Goal: Task Accomplishment & Management: Use online tool/utility

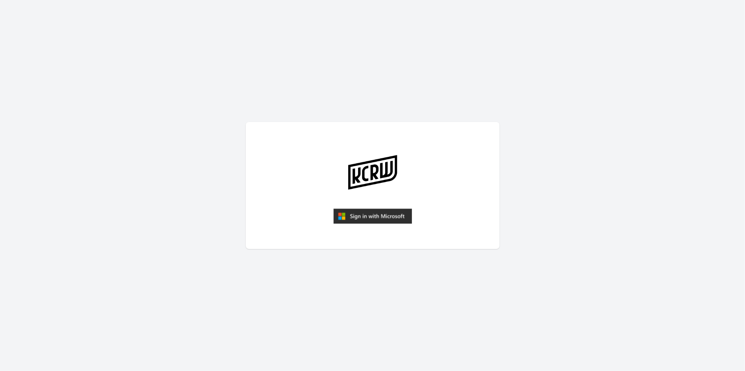
click at [355, 213] on img "submit" at bounding box center [373, 216] width 79 height 15
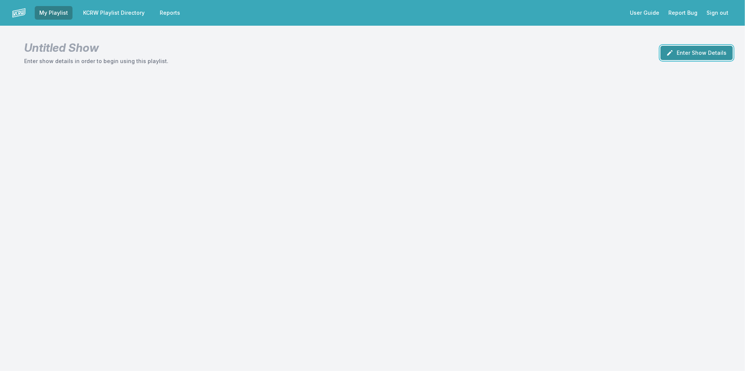
click at [680, 57] on button "Enter Show Details" at bounding box center [697, 53] width 73 height 14
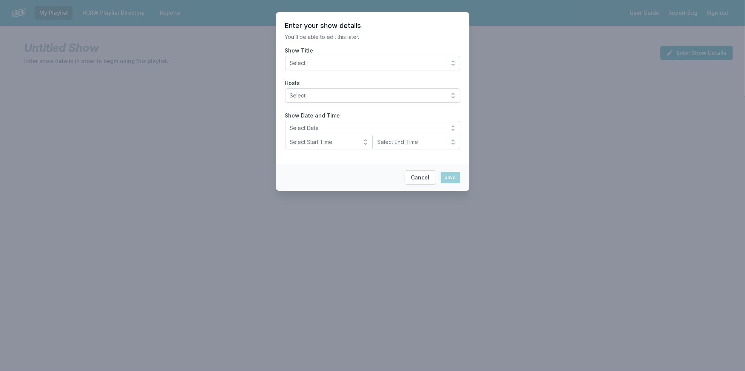
click at [373, 66] on span "Select" at bounding box center [367, 63] width 155 height 8
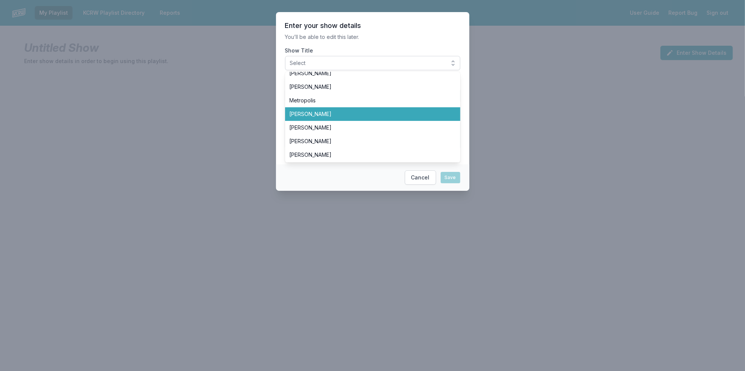
scroll to position [84, 0]
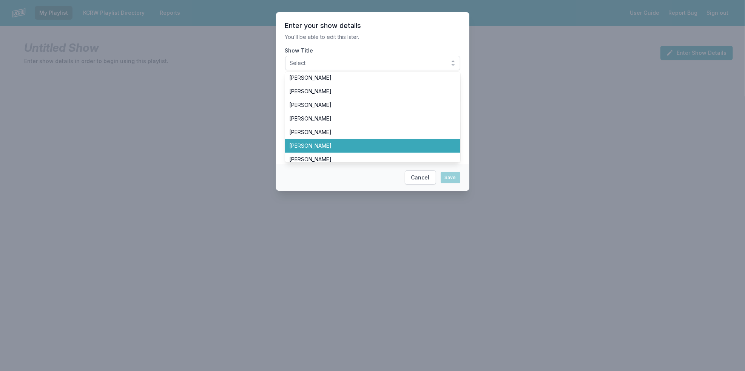
click at [375, 145] on span "Jeremy Sole" at bounding box center [368, 146] width 157 height 8
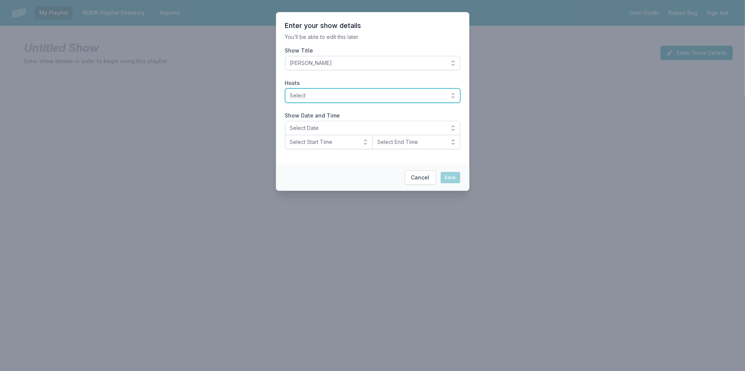
drag, startPoint x: 382, startPoint y: 96, endPoint x: 378, endPoint y: 104, distance: 8.8
click at [382, 97] on span "Select" at bounding box center [367, 96] width 155 height 8
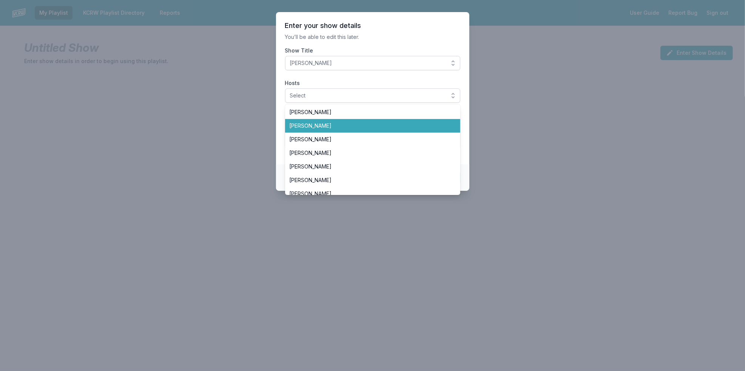
scroll to position [126, 0]
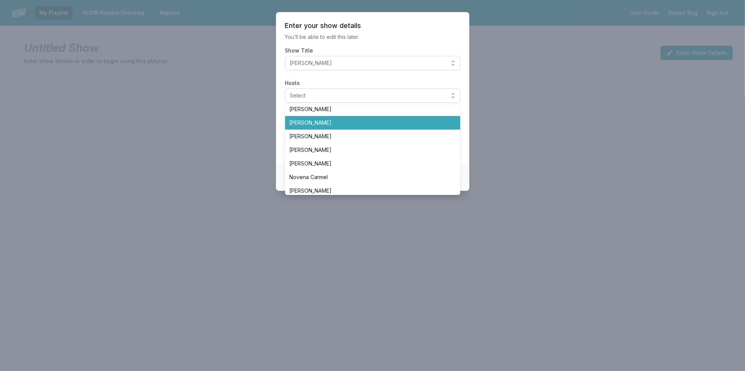
click at [397, 124] on span "Jeremy Sole" at bounding box center [368, 123] width 157 height 8
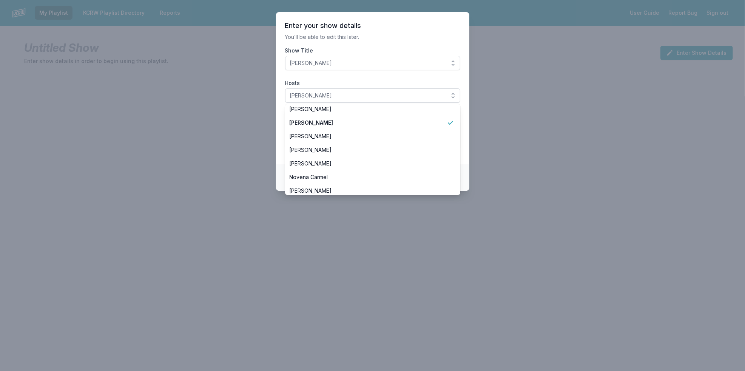
click at [277, 114] on section "Enter your show details You’ll be able to edit this later. Show Title Jeremy So…" at bounding box center [372, 88] width 193 height 152
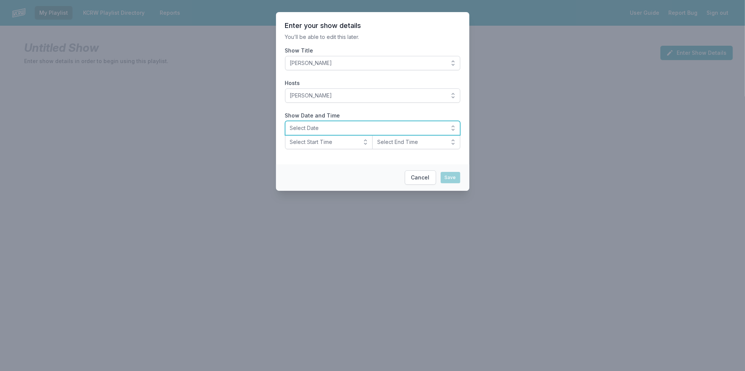
click at [319, 130] on span "Select Date" at bounding box center [367, 128] width 155 height 8
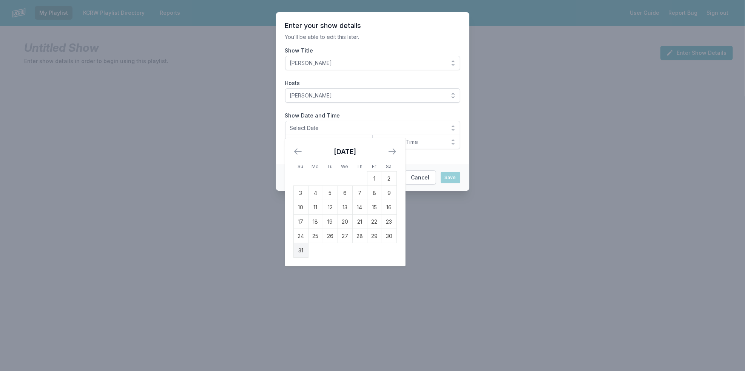
click at [301, 251] on td "31" at bounding box center [301, 250] width 15 height 14
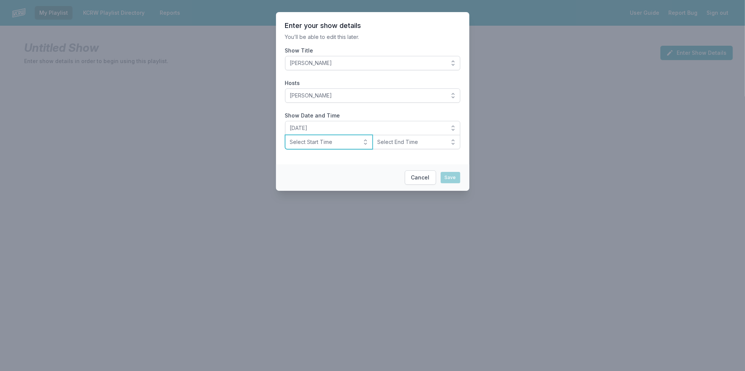
click at [334, 143] on span "Select Start Time" at bounding box center [324, 142] width 68 height 8
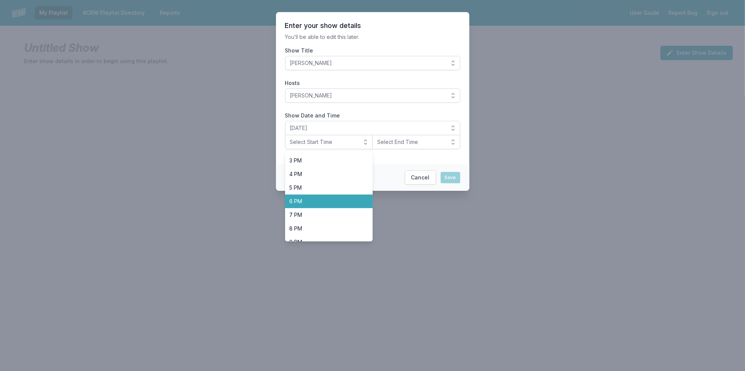
scroll to position [210, 0]
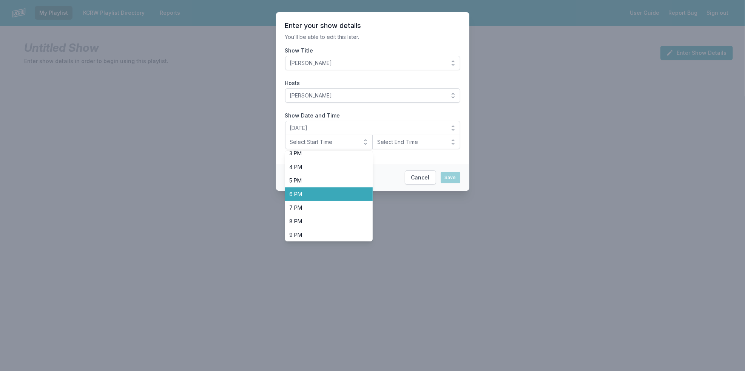
drag, startPoint x: 344, startPoint y: 191, endPoint x: 352, endPoint y: 189, distance: 8.3
click at [345, 191] on span "6 PM" at bounding box center [325, 194] width 70 height 8
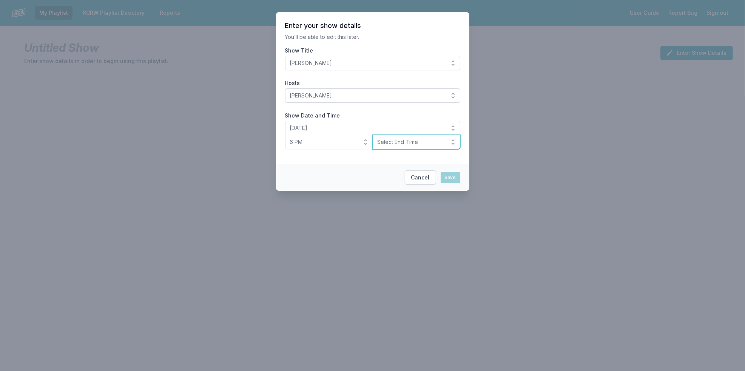
click at [405, 144] on span "Select End Time" at bounding box center [411, 142] width 68 height 8
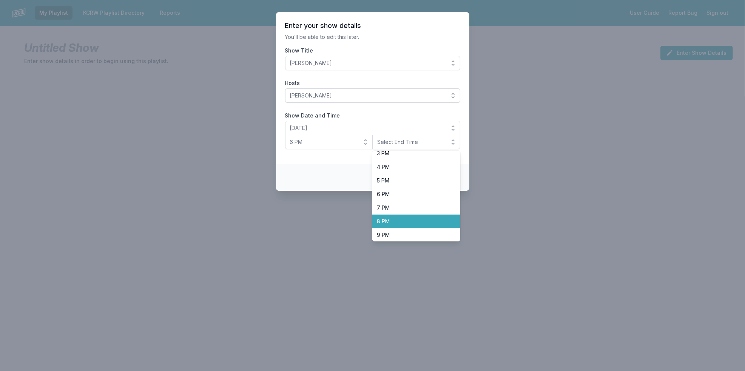
click at [423, 218] on span "8 PM" at bounding box center [412, 222] width 70 height 8
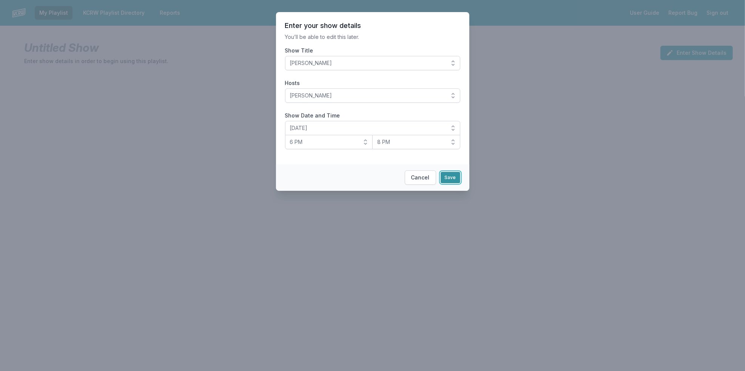
click at [445, 174] on button "Save" at bounding box center [451, 177] width 20 height 11
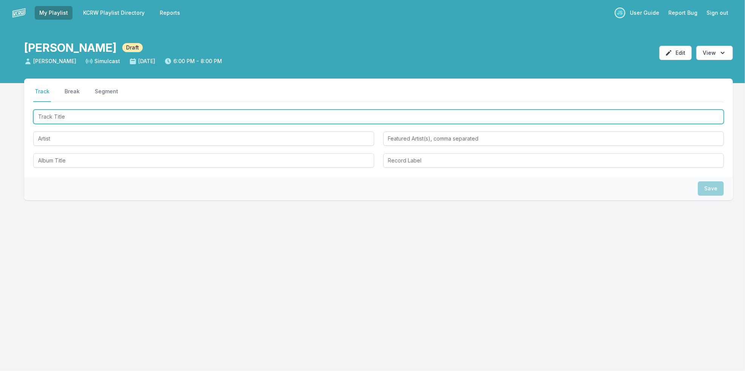
click at [145, 117] on input "Track Title" at bounding box center [378, 117] width 691 height 14
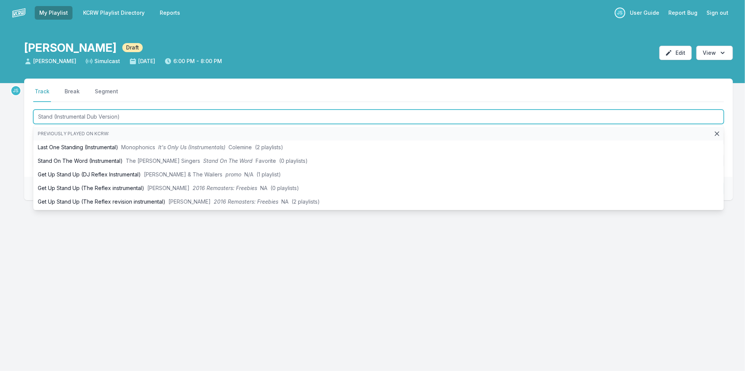
type input "Stand (Instrumental Dub Version)"
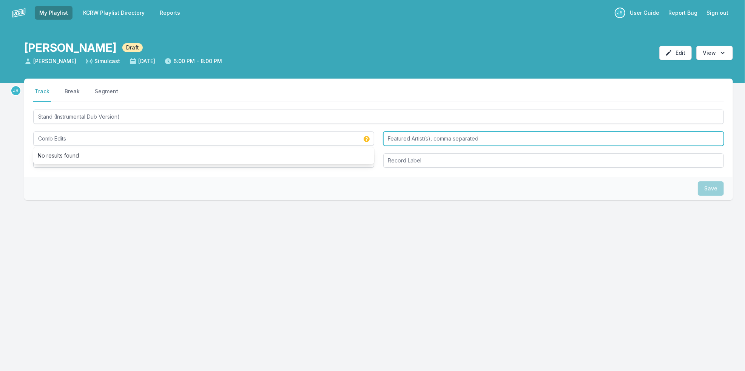
type input "Comb Edits"
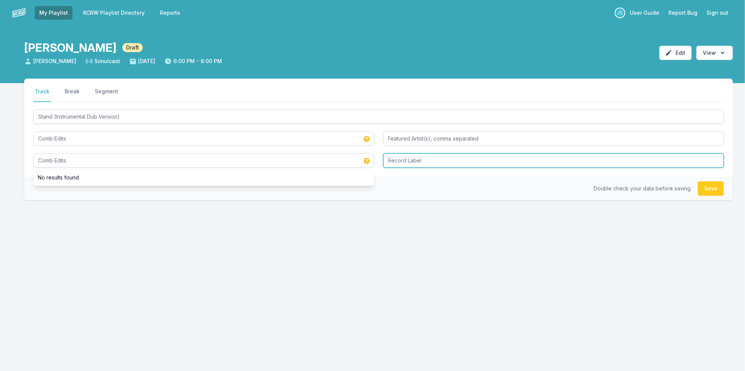
type input "Comb Edits"
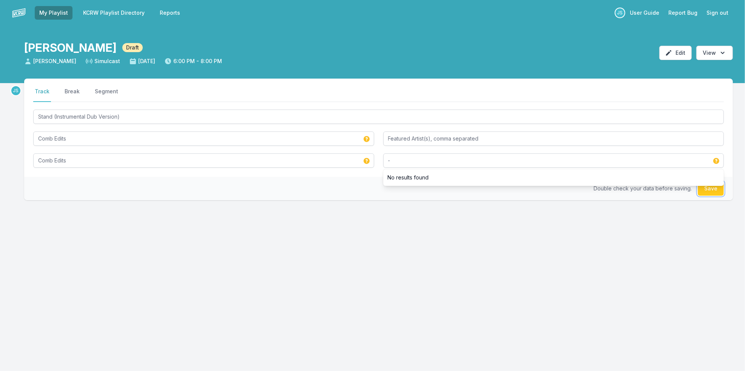
type input "-"
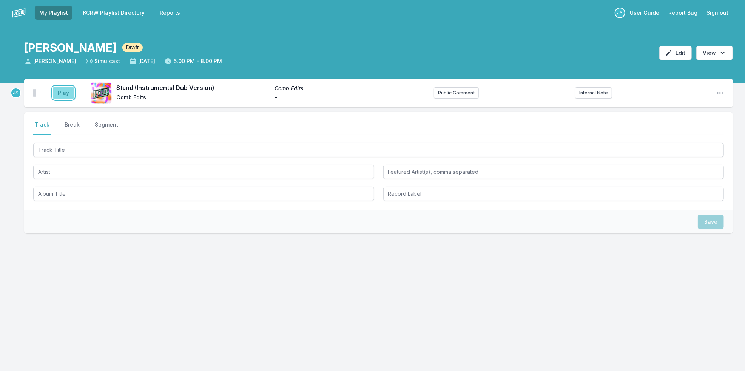
click at [63, 96] on button "Play" at bounding box center [63, 93] width 21 height 13
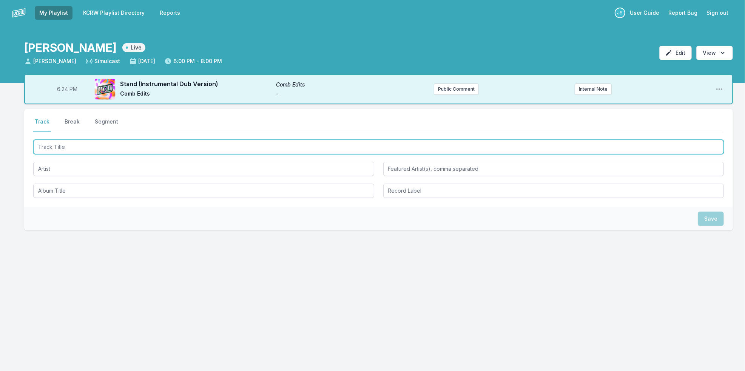
click at [82, 145] on input "Track Title" at bounding box center [378, 147] width 691 height 14
